Goal: Information Seeking & Learning: Learn about a topic

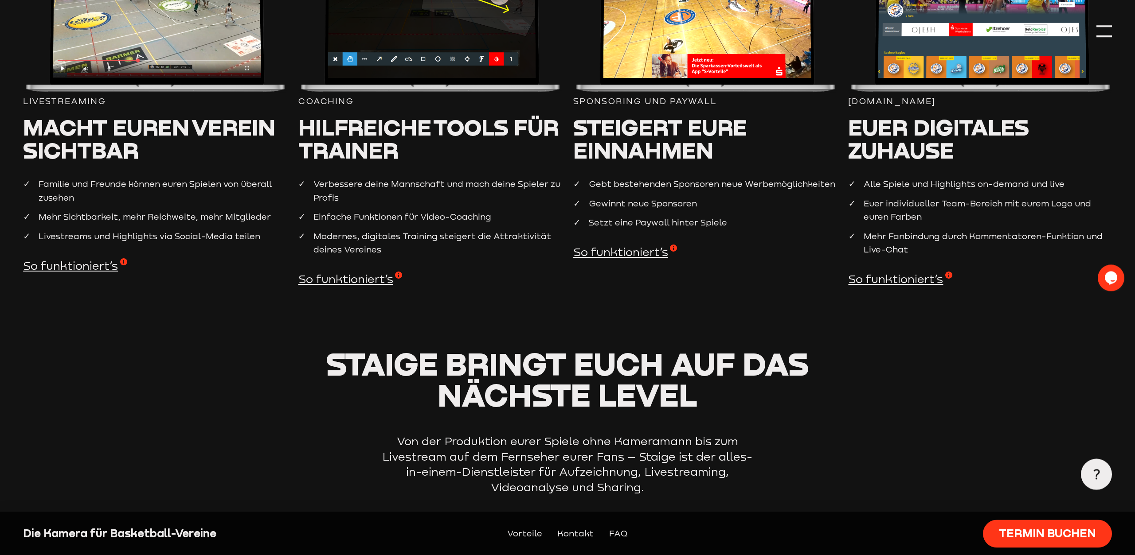
scroll to position [748, 0]
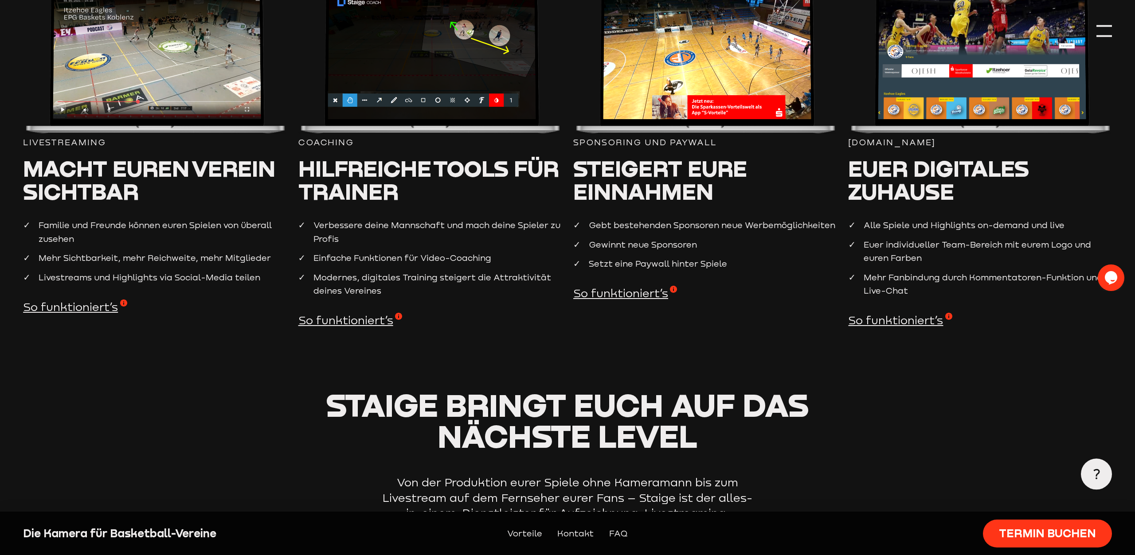
click at [646, 295] on span "So funktioniert’s" at bounding box center [625, 294] width 104 height 16
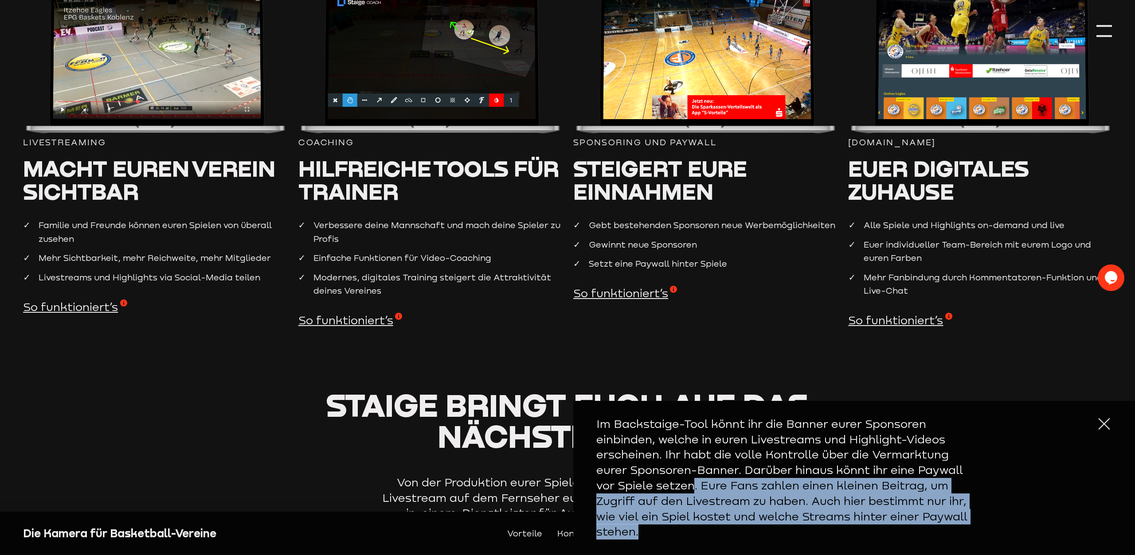
drag, startPoint x: 692, startPoint y: 486, endPoint x: 651, endPoint y: 528, distance: 59.3
click at [651, 528] on p "Im Backstaige-Tool könnt ihr die Banner eurer Sponsoren einbinden, welche in eu…" at bounding box center [784, 478] width 377 height 123
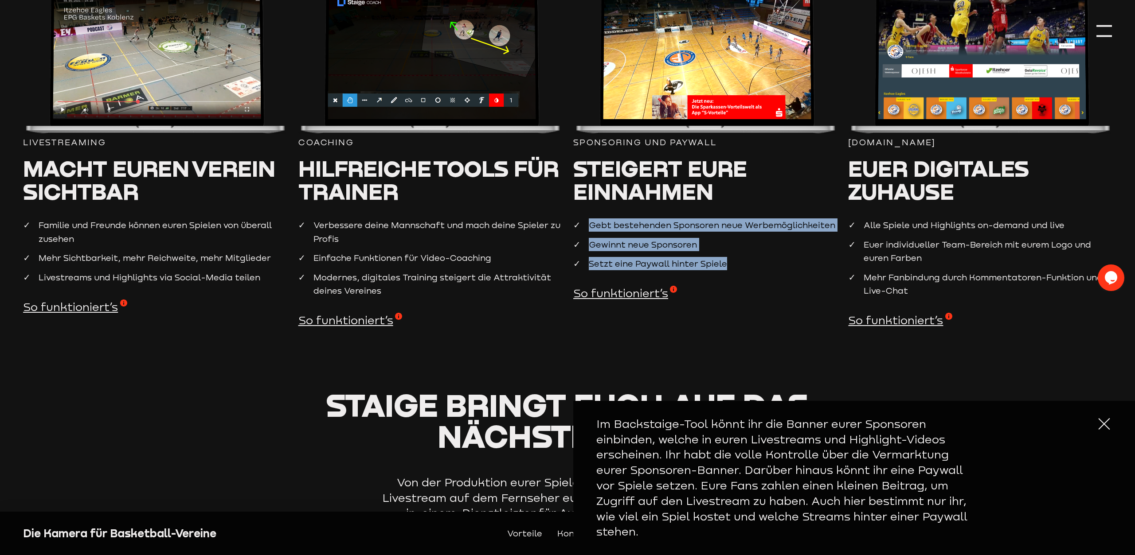
drag, startPoint x: 589, startPoint y: 226, endPoint x: 724, endPoint y: 270, distance: 142.3
click at [724, 270] on div "Sponsoring und paywall Steigert eure Einnahmen Gebt bestehenden Sponsoren neue …" at bounding box center [704, 143] width 263 height 318
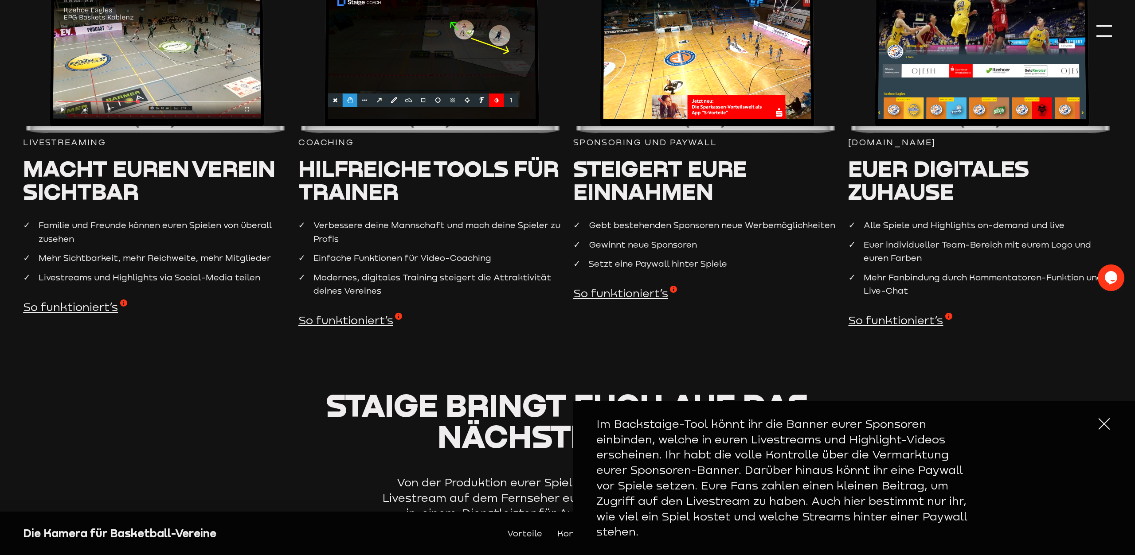
click at [741, 348] on section "Livestreaming Macht euren Verein sichtbar Familie und Freunde können euren Spie…" at bounding box center [567, 187] width 1089 height 407
click at [719, 349] on section "Livestreaming Macht euren Verein sichtbar Familie und Freunde können euren Spie…" at bounding box center [567, 187] width 1089 height 407
click at [1107, 426] on div at bounding box center [1104, 425] width 16 height 16
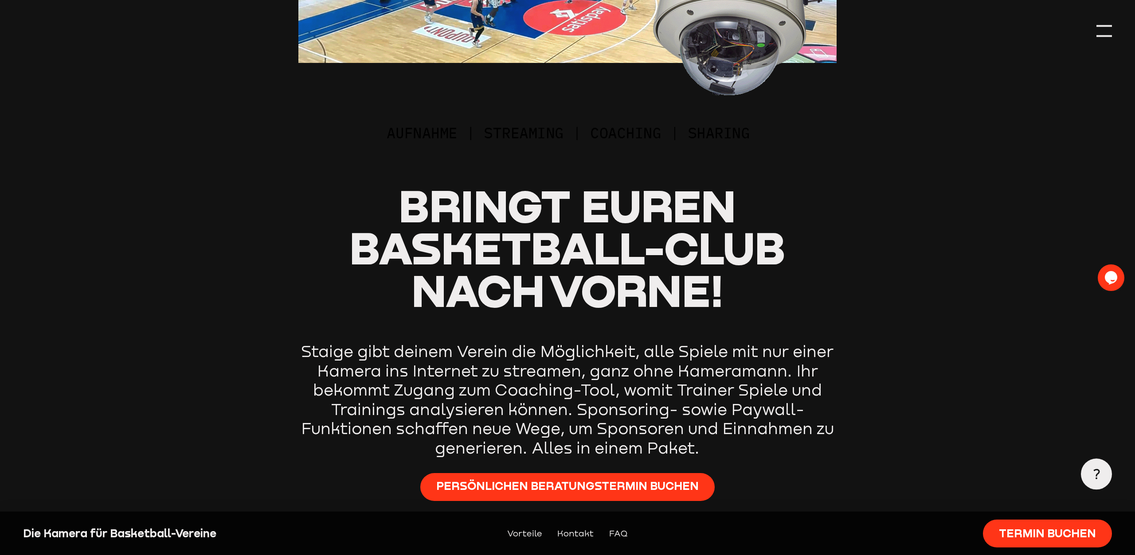
scroll to position [0, 0]
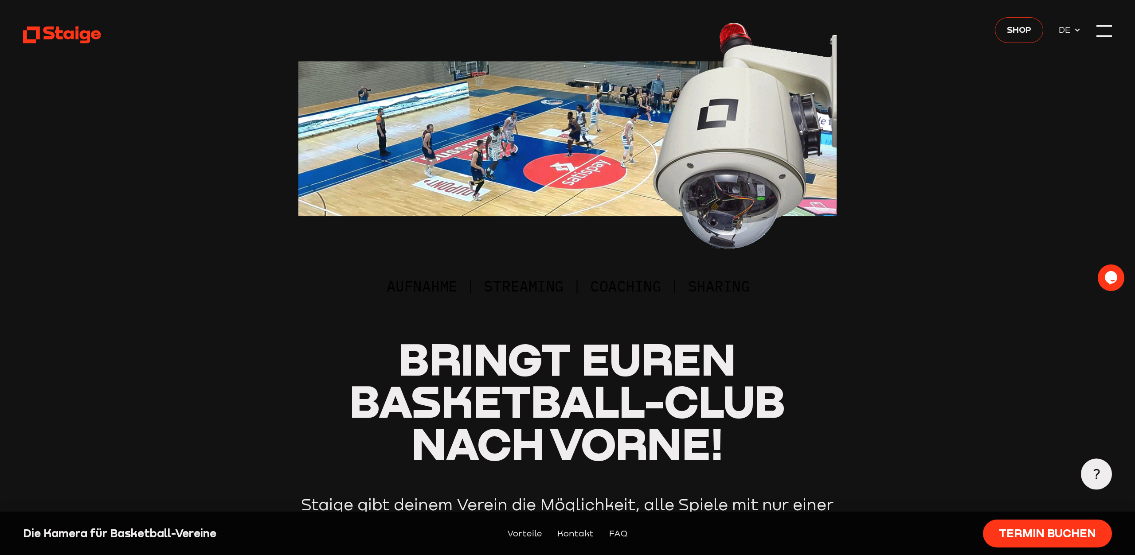
click at [1027, 30] on span "Shop" at bounding box center [1019, 29] width 24 height 13
click at [1108, 33] on div at bounding box center [1104, 31] width 16 height 16
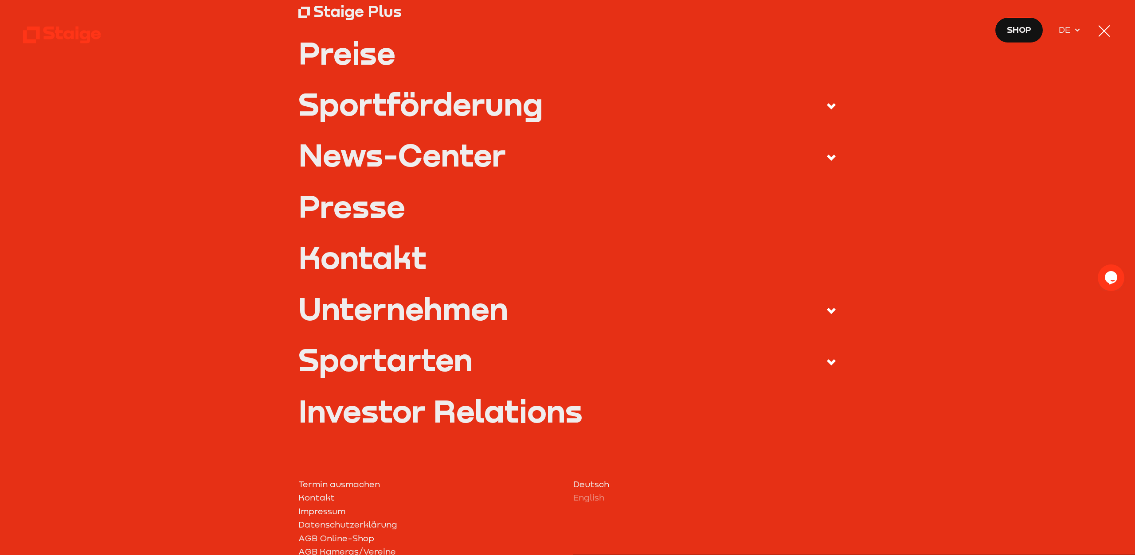
scroll to position [231, 0]
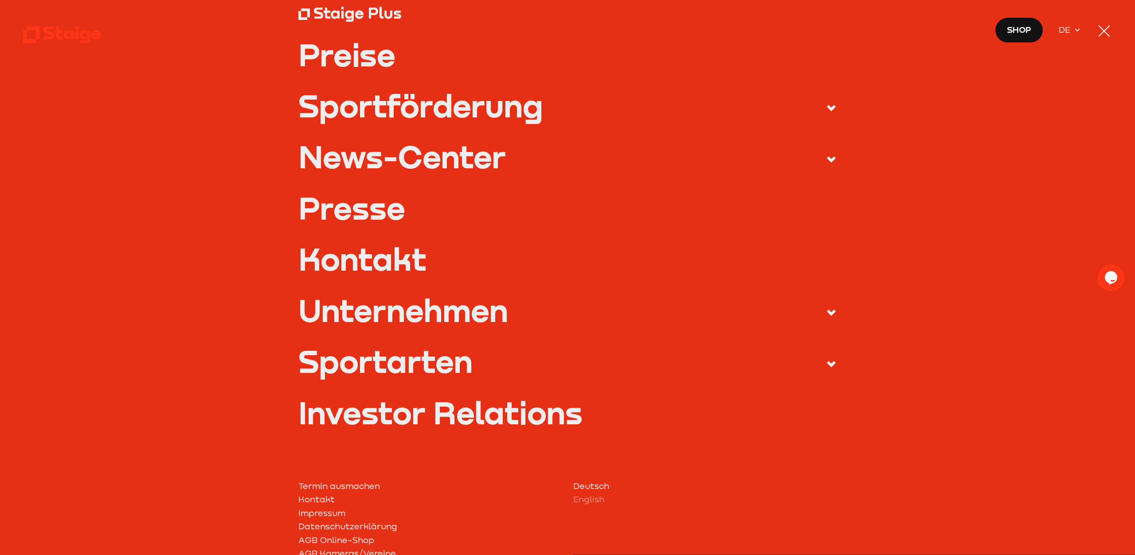
click at [522, 117] on div "Sportförderung" at bounding box center [420, 105] width 245 height 31
click at [0, 0] on input "Sportförderung" at bounding box center [0, 0] width 0 height 0
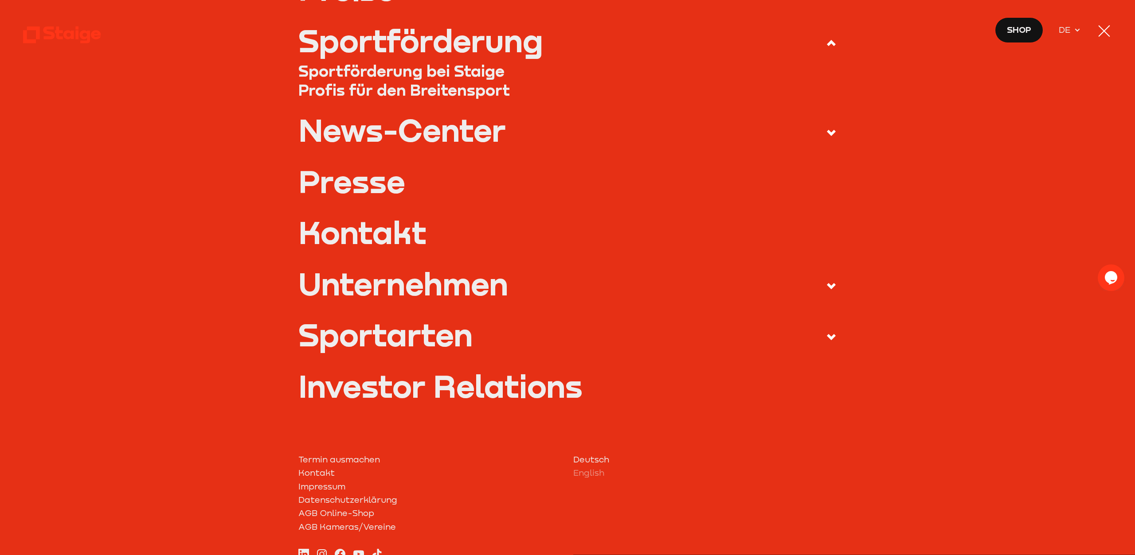
click at [436, 71] on link "Sportförderung bei Staige" at bounding box center [567, 71] width 539 height 20
